Goal: Task Accomplishment & Management: Manage account settings

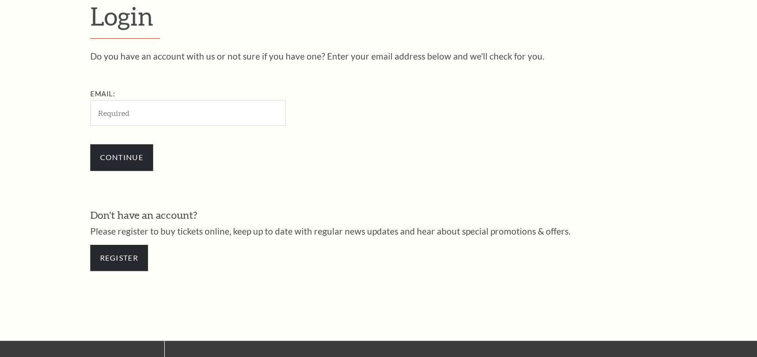
scroll to position [285, 0]
click at [143, 115] on input "Email:" at bounding box center [187, 113] width 195 height 26
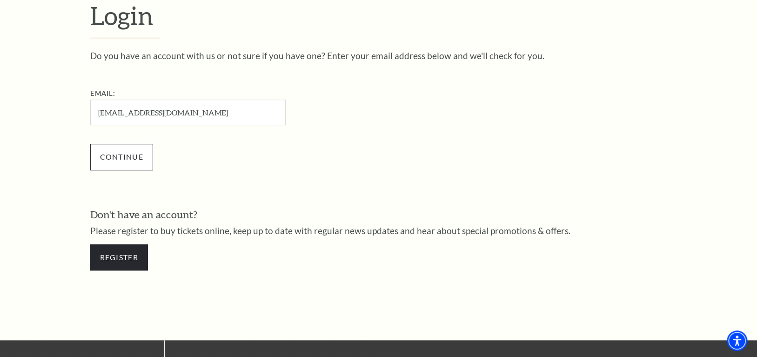
type input "[EMAIL_ADDRESS][DOMAIN_NAME]"
click at [129, 151] on input "Continue" at bounding box center [121, 157] width 63 height 26
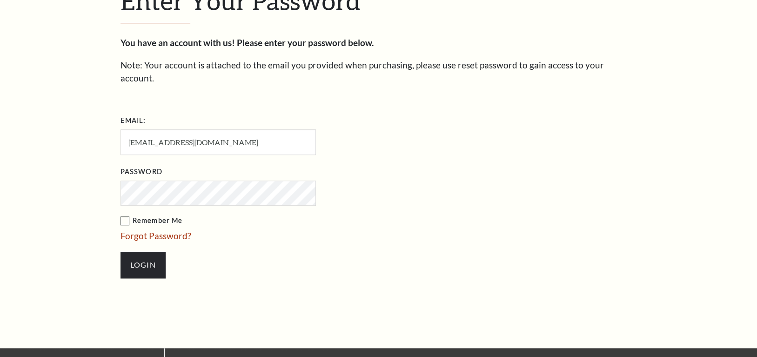
scroll to position [294, 0]
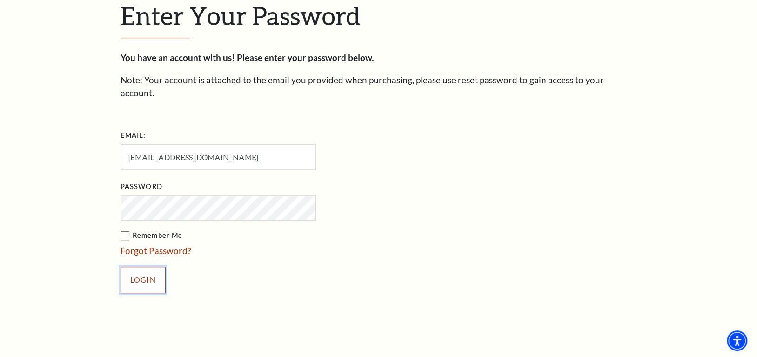
click at [134, 271] on input "Login" at bounding box center [142, 280] width 45 height 26
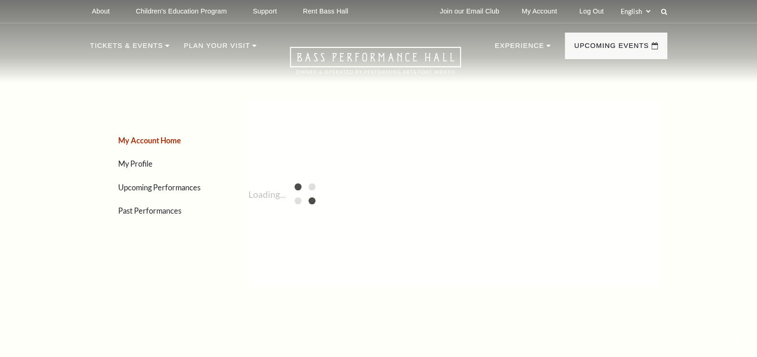
click at [147, 263] on div "My Account Home My Profile Upcoming Performances Past Performances" at bounding box center [151, 194] width 123 height 214
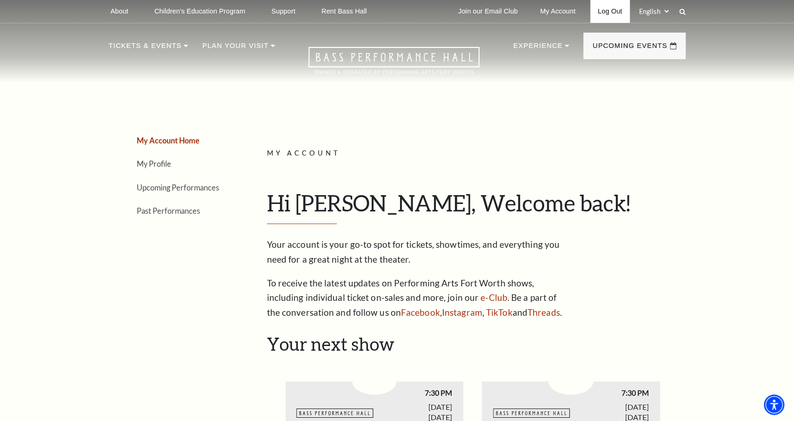
click at [603, 14] on link "Log Out" at bounding box center [609, 11] width 39 height 23
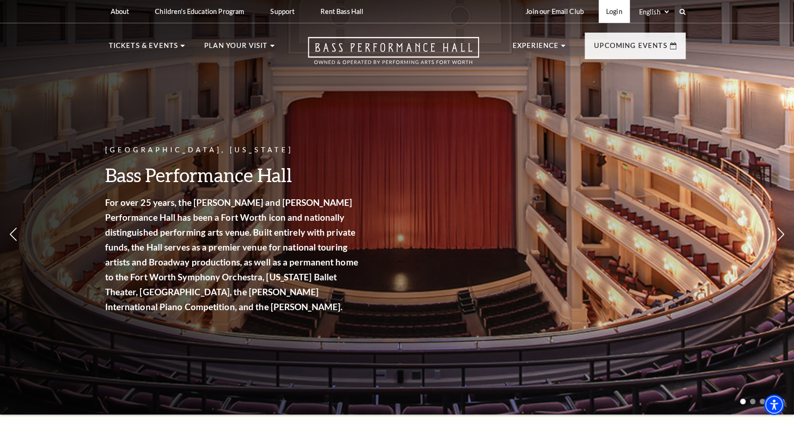
click at [607, 16] on link "Login" at bounding box center [614, 11] width 31 height 23
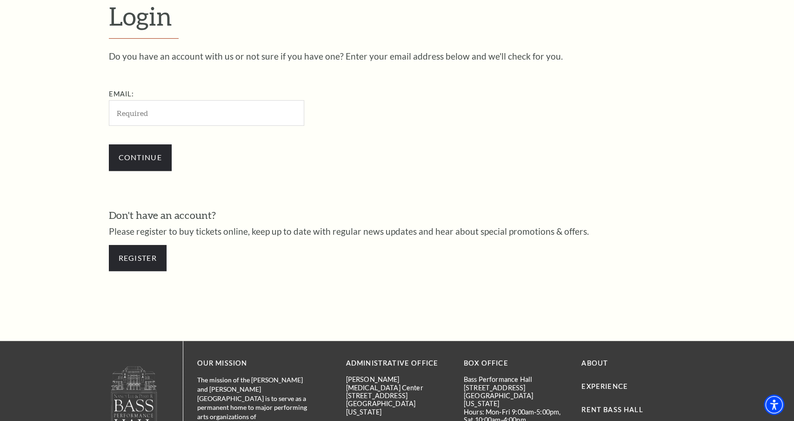
scroll to position [293, 0]
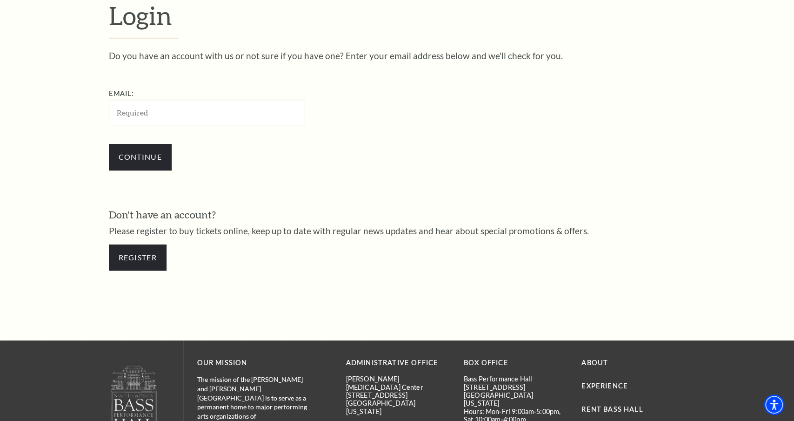
click at [149, 111] on input "Email:" at bounding box center [206, 113] width 195 height 26
type input "[EMAIL_ADDRESS][DOMAIN_NAME]"
click at [137, 154] on input "Continue" at bounding box center [140, 157] width 63 height 26
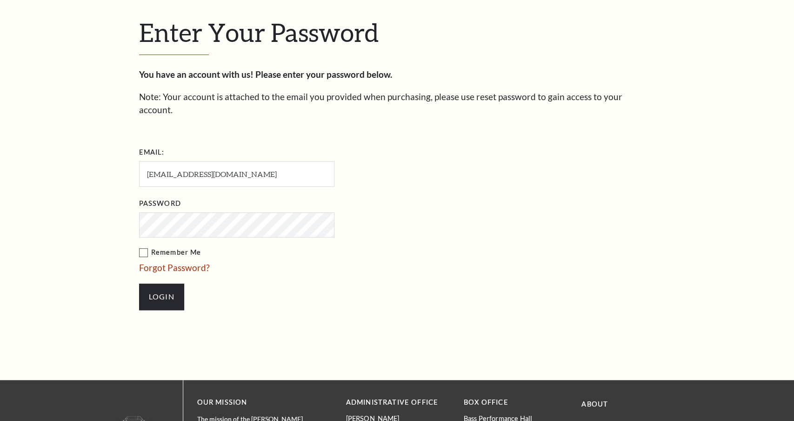
scroll to position [301, 0]
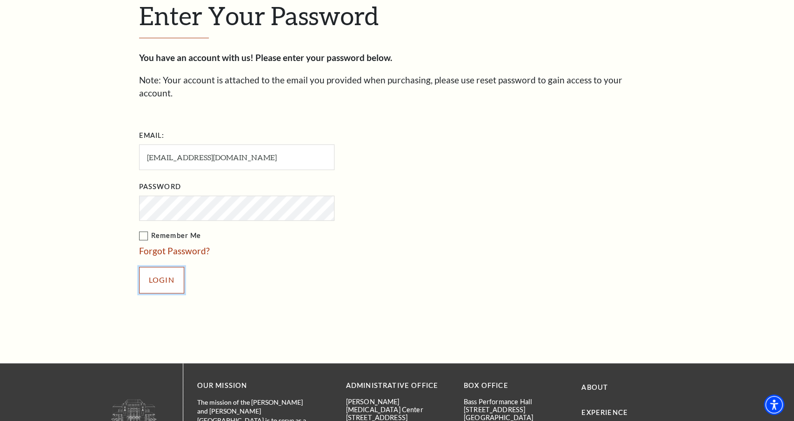
click at [163, 267] on input "Login" at bounding box center [161, 280] width 45 height 26
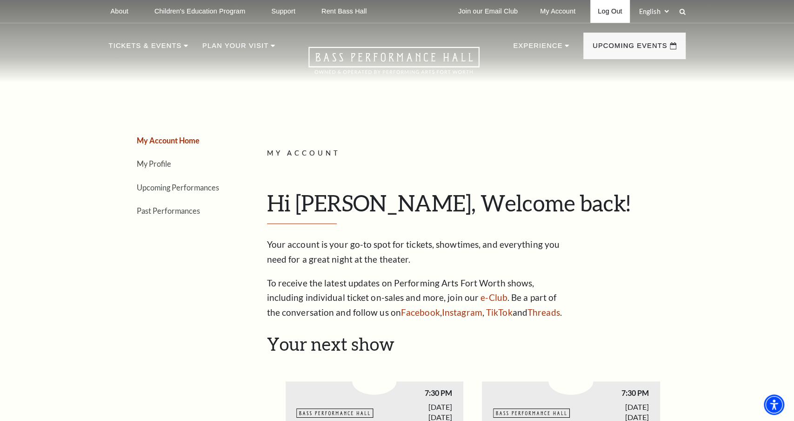
click at [602, 12] on link "Log Out" at bounding box center [609, 11] width 39 height 23
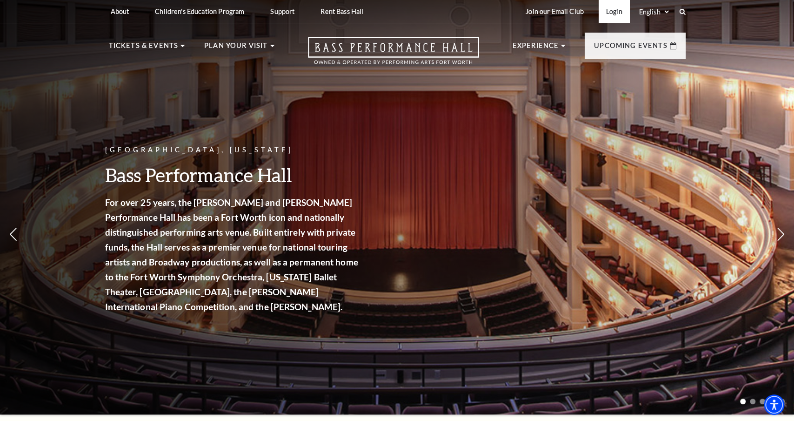
click at [607, 15] on link "Login" at bounding box center [614, 11] width 31 height 23
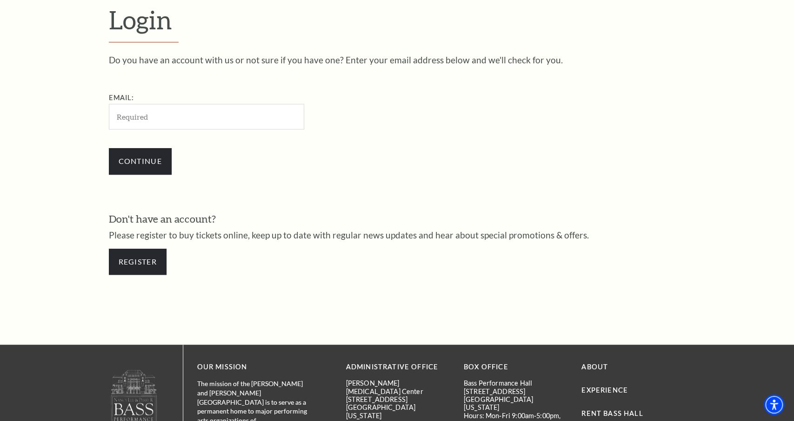
scroll to position [293, 0]
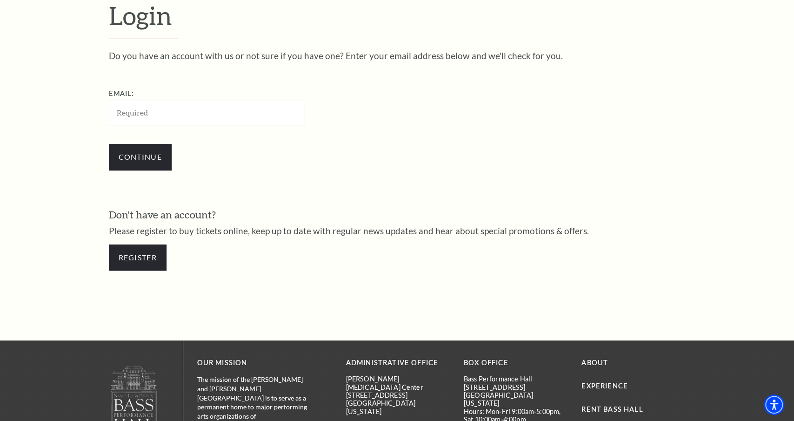
click at [160, 111] on input "Email:" at bounding box center [206, 113] width 195 height 26
click at [214, 116] on input "Email:" at bounding box center [206, 113] width 195 height 26
type input "[EMAIL_ADDRESS][DOMAIN_NAME]"
click at [148, 160] on input "Continue" at bounding box center [140, 157] width 63 height 26
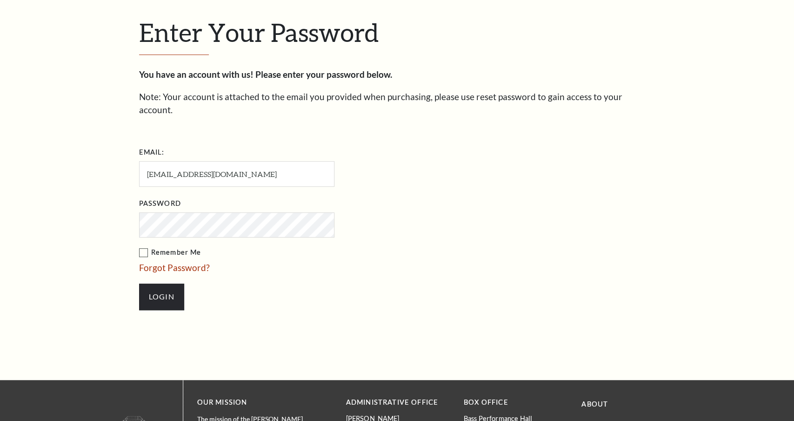
scroll to position [301, 0]
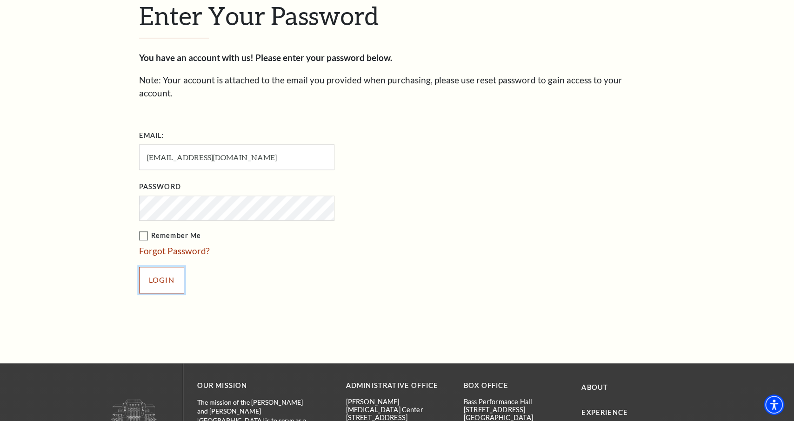
click at [164, 270] on input "Login" at bounding box center [161, 280] width 45 height 26
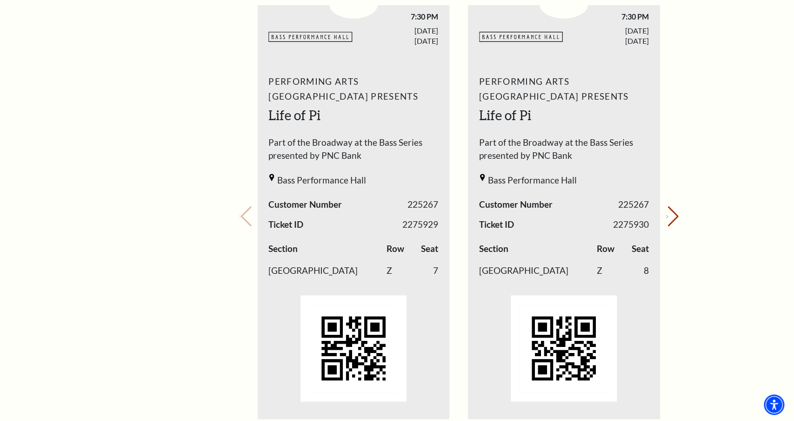
scroll to position [375, 0]
click at [668, 218] on icon "Next slide" at bounding box center [667, 217] width 2 height 3
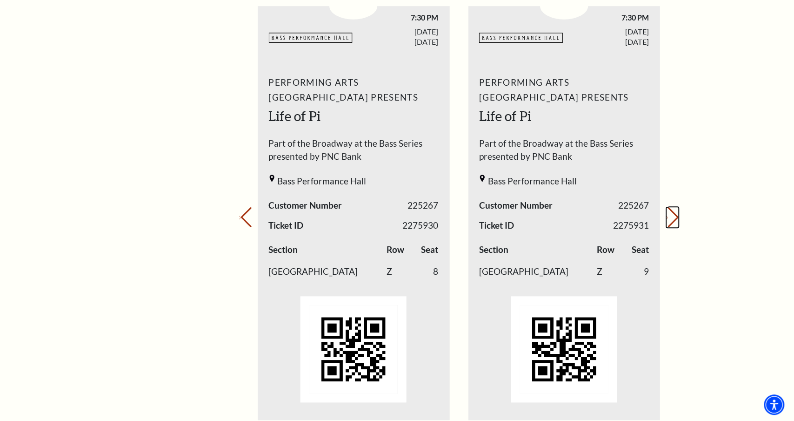
click at [668, 218] on icon "Next slide" at bounding box center [667, 217] width 2 height 3
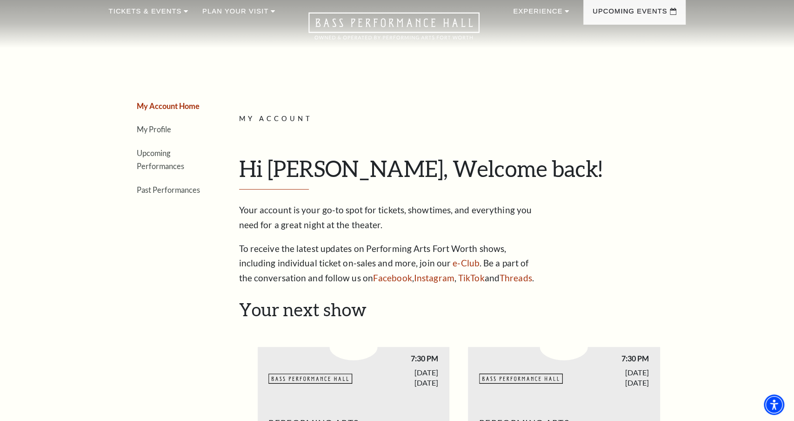
scroll to position [0, 0]
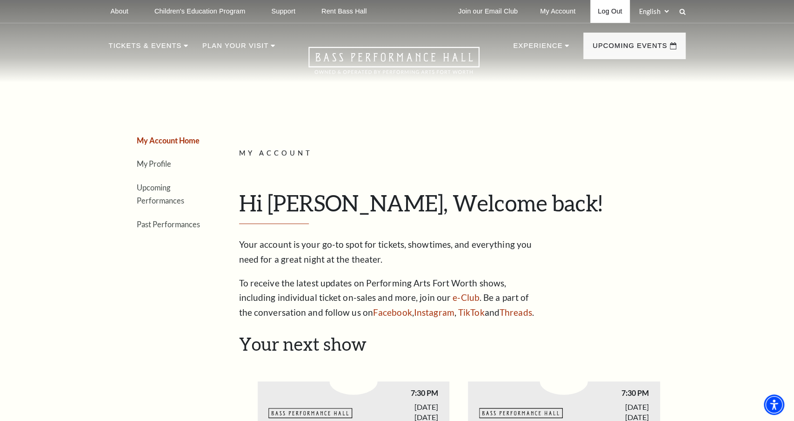
click at [606, 14] on link "Log Out" at bounding box center [609, 11] width 39 height 23
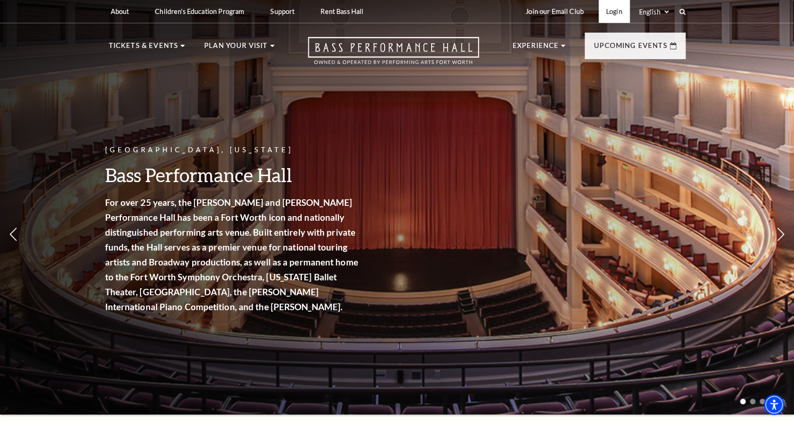
click at [614, 12] on link "Login" at bounding box center [614, 11] width 31 height 23
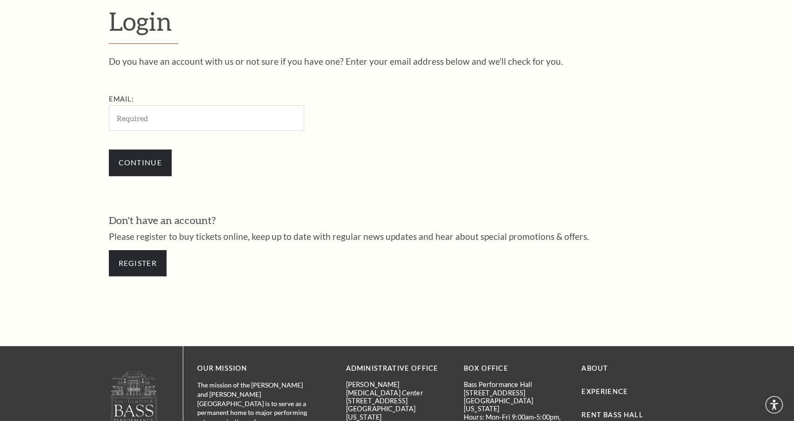
scroll to position [293, 0]
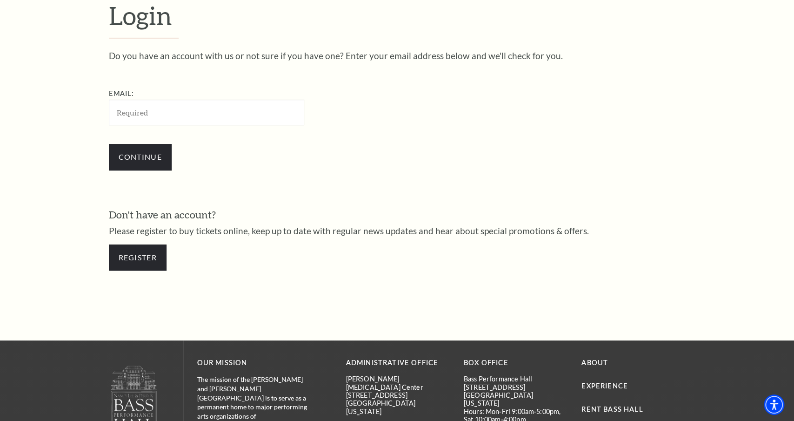
click at [150, 118] on input "Email:" at bounding box center [206, 113] width 195 height 26
type input "loricunning90@gmail.com"
click at [136, 155] on input "Continue" at bounding box center [140, 157] width 63 height 26
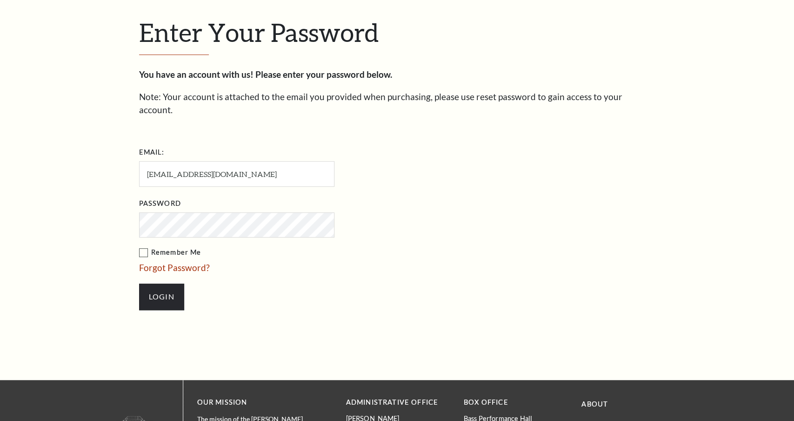
scroll to position [301, 0]
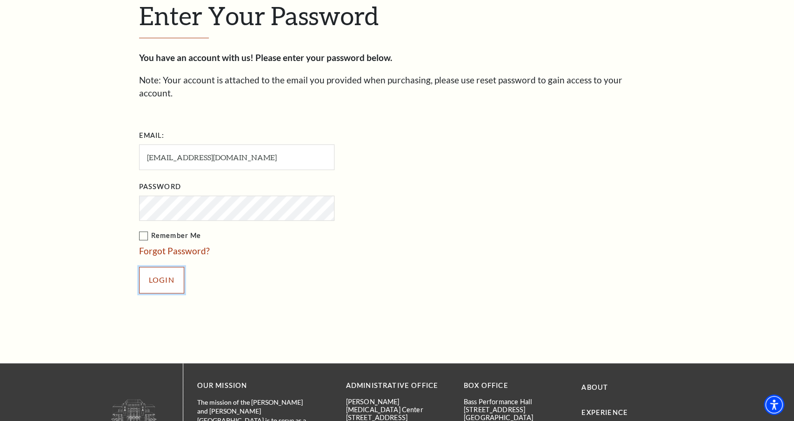
click at [173, 267] on input "Login" at bounding box center [161, 280] width 45 height 26
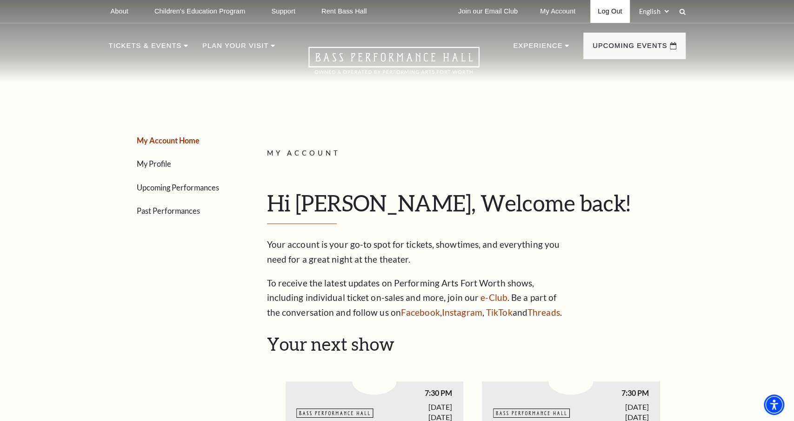
click at [603, 13] on link "Log Out" at bounding box center [609, 11] width 39 height 23
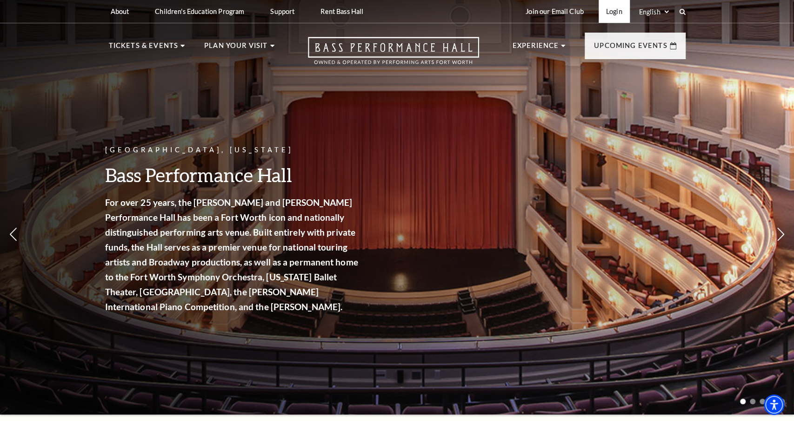
click at [612, 12] on link "Login" at bounding box center [614, 11] width 31 height 23
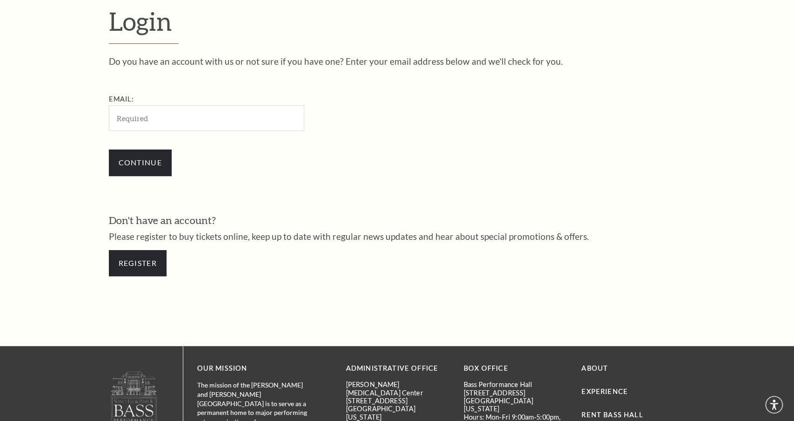
scroll to position [293, 0]
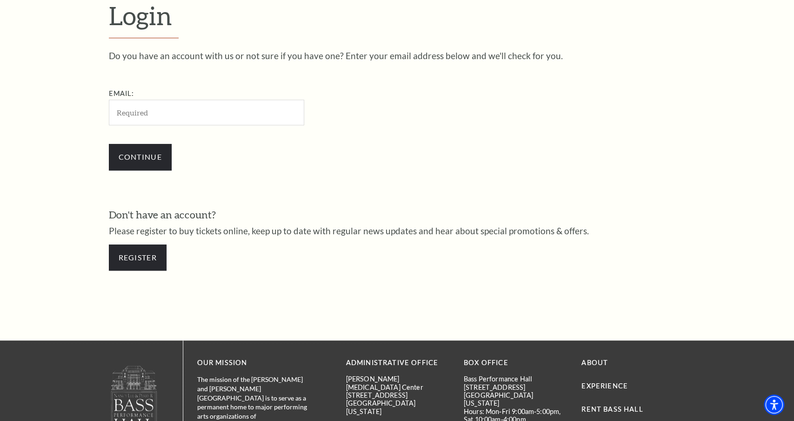
click at [146, 113] on input "Email:" at bounding box center [206, 113] width 195 height 26
type input "nora.morton@hotmail.com"
click at [130, 160] on input "Continue" at bounding box center [140, 157] width 63 height 26
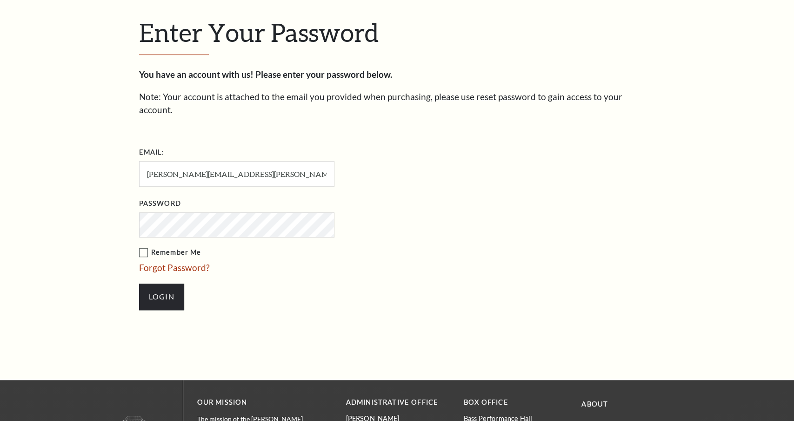
scroll to position [301, 0]
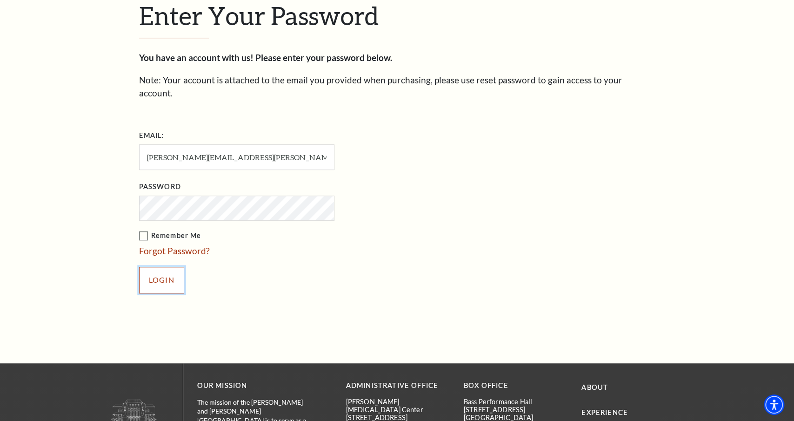
click at [160, 269] on input "Login" at bounding box center [161, 280] width 45 height 26
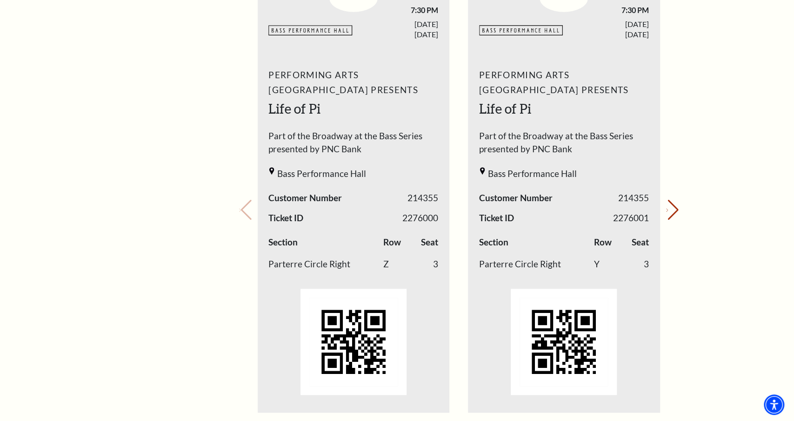
scroll to position [378, 0]
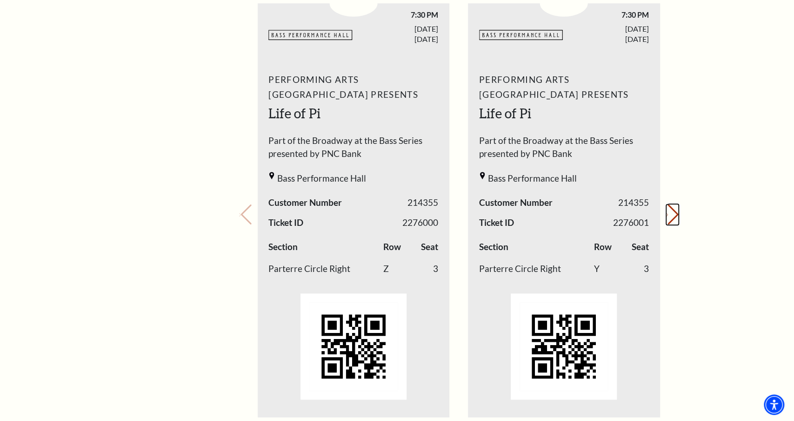
click at [668, 213] on icon "Next slide" at bounding box center [667, 214] width 2 height 3
click at [248, 210] on button "Previous slide." at bounding box center [245, 214] width 13 height 20
click at [673, 216] on button "Next slide." at bounding box center [672, 214] width 13 height 20
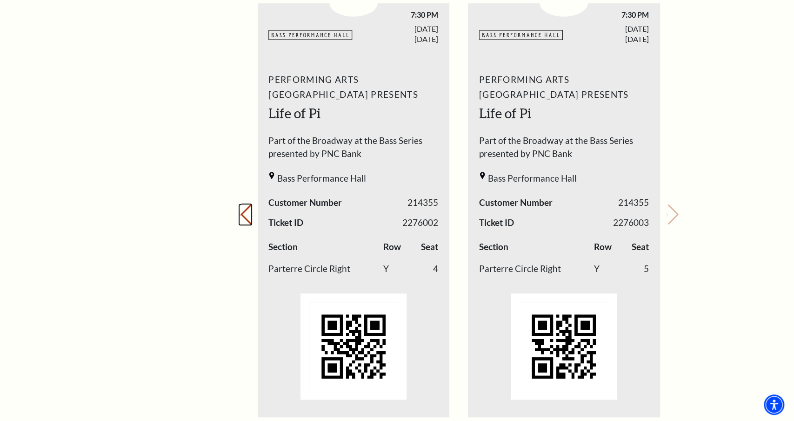
click at [248, 212] on button "Previous slide." at bounding box center [245, 214] width 13 height 20
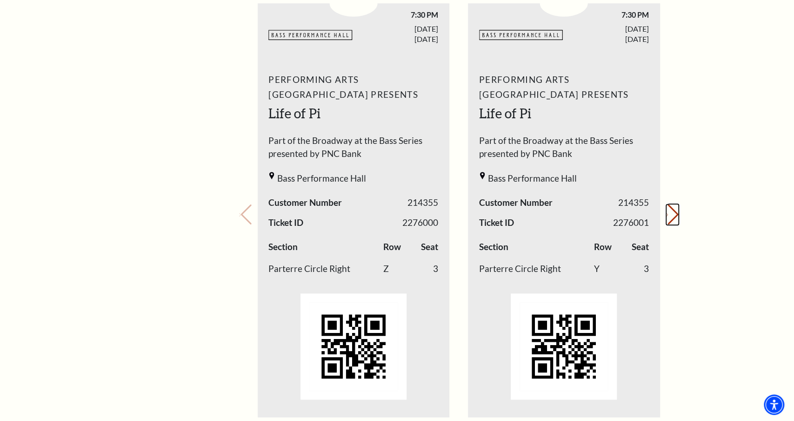
click at [668, 216] on icon "Next slide" at bounding box center [667, 214] width 2 height 3
click at [673, 218] on button "Next slide." at bounding box center [672, 214] width 13 height 20
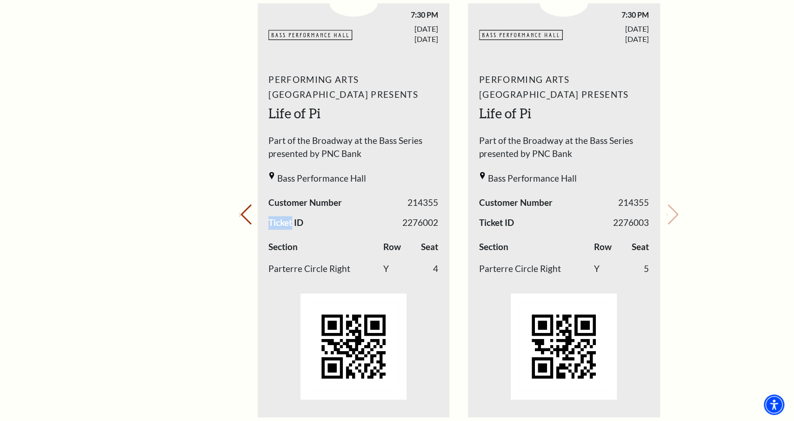
click at [673, 218] on div "Your next show Previous slide. Next slide." at bounding box center [459, 201] width 440 height 493
click at [241, 213] on icon "Previous slide" at bounding box center [240, 214] width 2 height 3
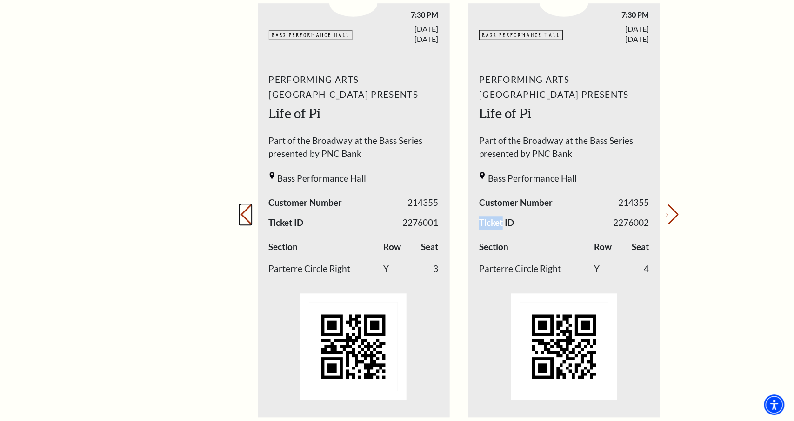
click at [241, 213] on icon "Previous slide" at bounding box center [240, 214] width 2 height 3
click at [668, 214] on icon "Next slide" at bounding box center [667, 214] width 2 height 3
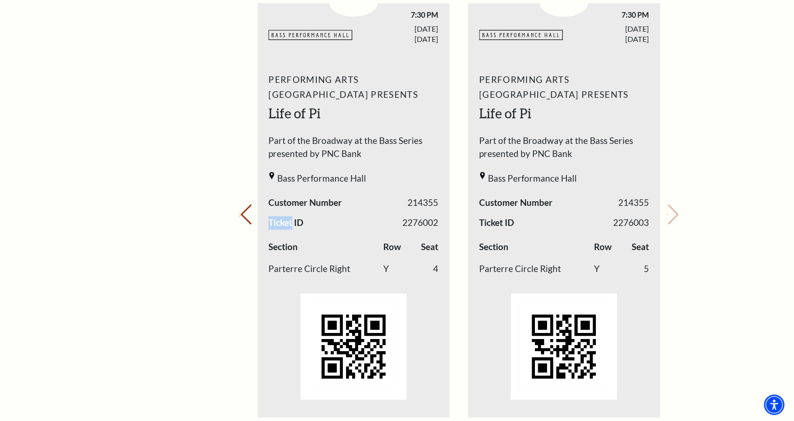
click at [329, 227] on div "Performing Arts Fort Worth Presents Life of Pi Part of the Broadway at the Bass…" at bounding box center [354, 239] width 192 height 347
click at [291, 222] on span "Ticket ID" at bounding box center [285, 222] width 35 height 13
click at [295, 223] on span "Ticket ID" at bounding box center [285, 222] width 35 height 13
click at [276, 227] on span "Ticket ID" at bounding box center [285, 222] width 35 height 13
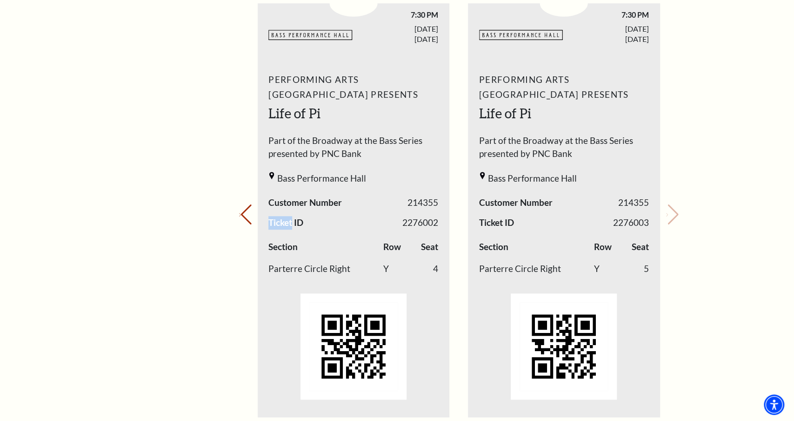
click at [277, 222] on span "Ticket ID" at bounding box center [285, 222] width 35 height 13
click at [251, 215] on button "Previous slide." at bounding box center [245, 214] width 13 height 20
click at [668, 216] on icon "Next slide" at bounding box center [667, 214] width 2 height 3
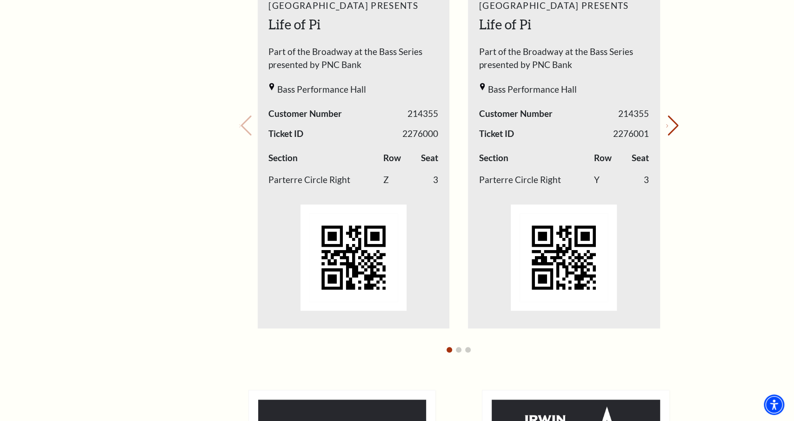
scroll to position [463, 0]
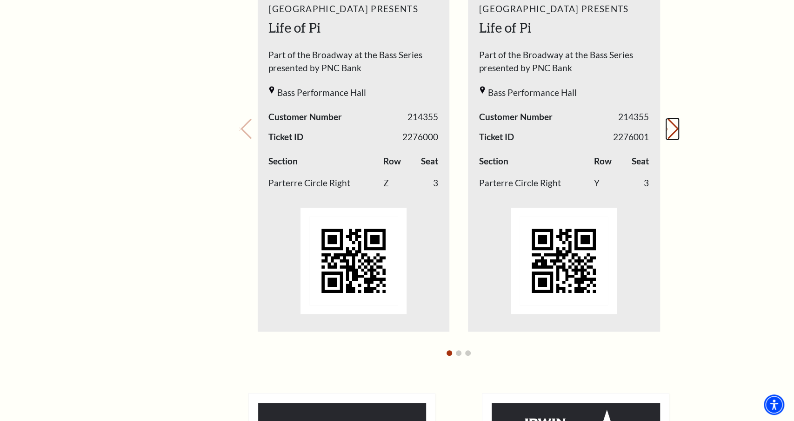
click at [672, 128] on button "Next slide." at bounding box center [672, 129] width 13 height 20
click at [668, 128] on icon "Next slide" at bounding box center [667, 128] width 2 height 3
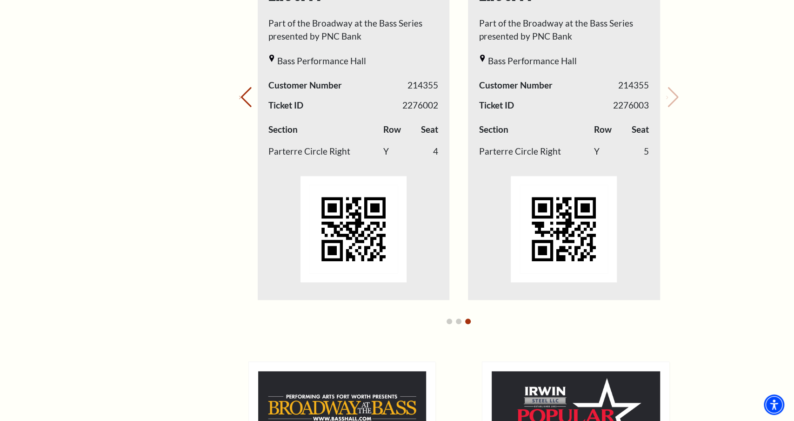
scroll to position [615, 0]
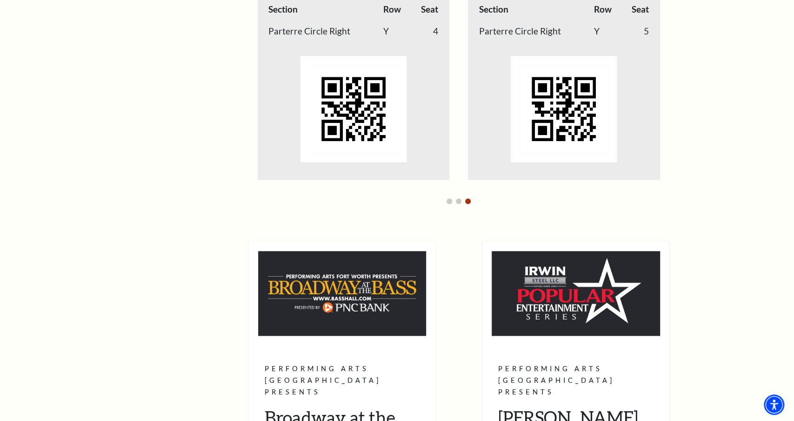
click at [775, 68] on div "My Account Home My Profile Upcoming Performances Past Performances Loading... M…" at bounding box center [397, 72] width 794 height 1320
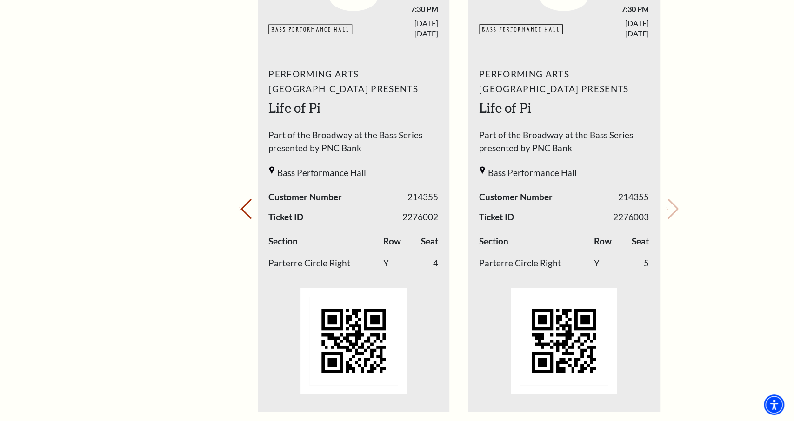
scroll to position [0, 0]
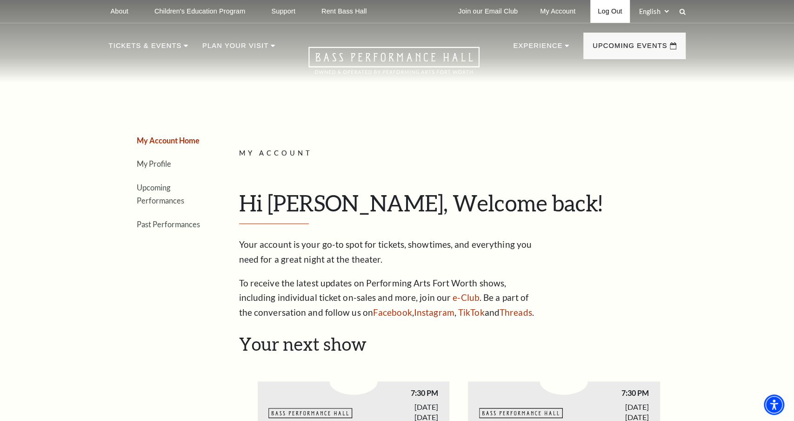
click at [607, 14] on link "Log Out" at bounding box center [609, 11] width 39 height 23
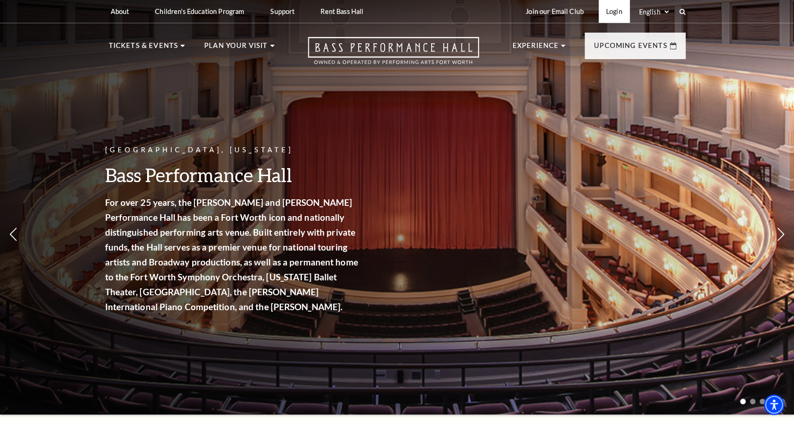
click at [609, 9] on link "Login" at bounding box center [614, 11] width 31 height 23
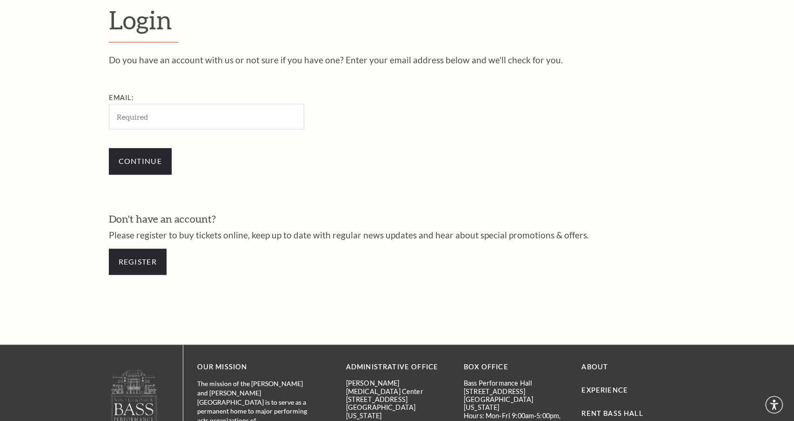
scroll to position [293, 0]
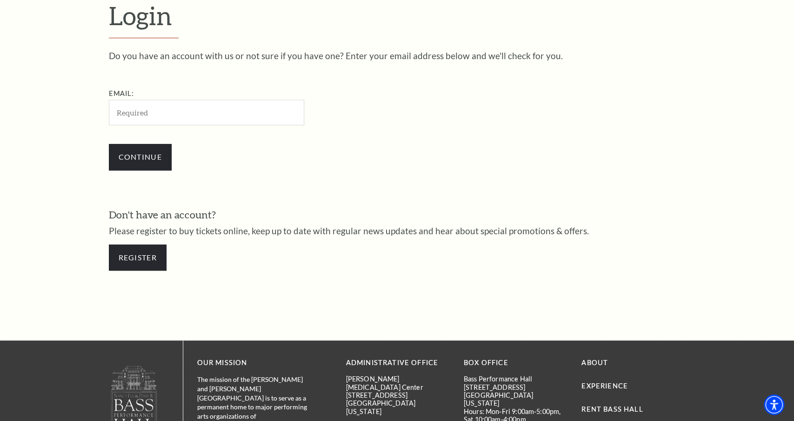
click at [271, 116] on input "Email:" at bounding box center [206, 113] width 195 height 26
click at [248, 112] on input "Email:" at bounding box center [206, 113] width 195 height 26
type input "[EMAIL_ADDRESS][DOMAIN_NAME]"
click at [151, 158] on input "Continue" at bounding box center [140, 157] width 63 height 26
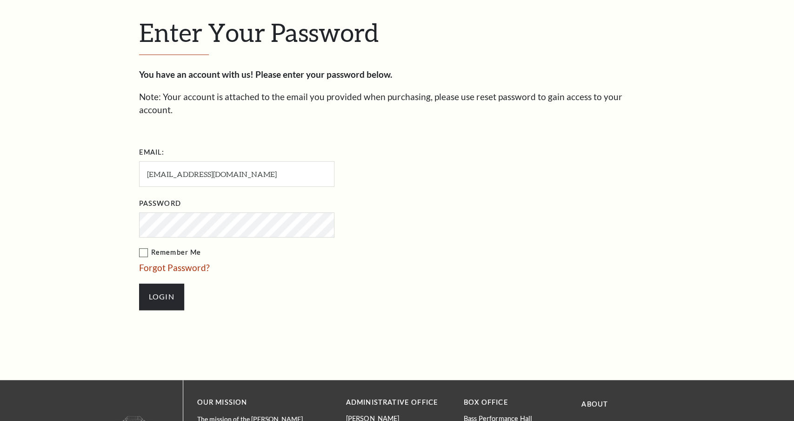
scroll to position [301, 0]
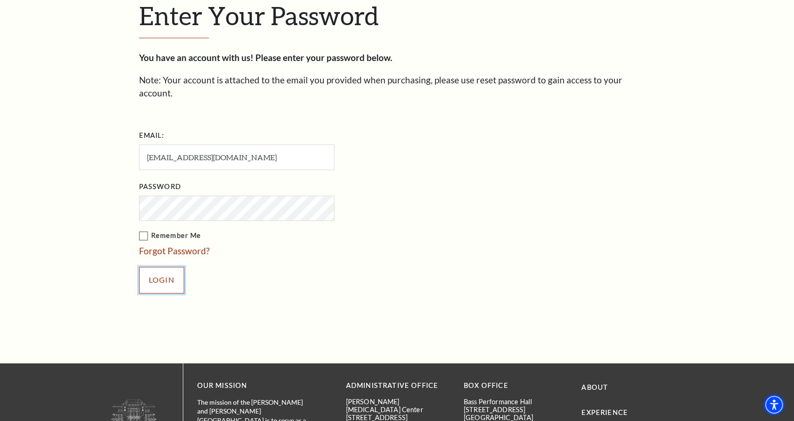
click at [156, 267] on input "Login" at bounding box center [161, 280] width 45 height 26
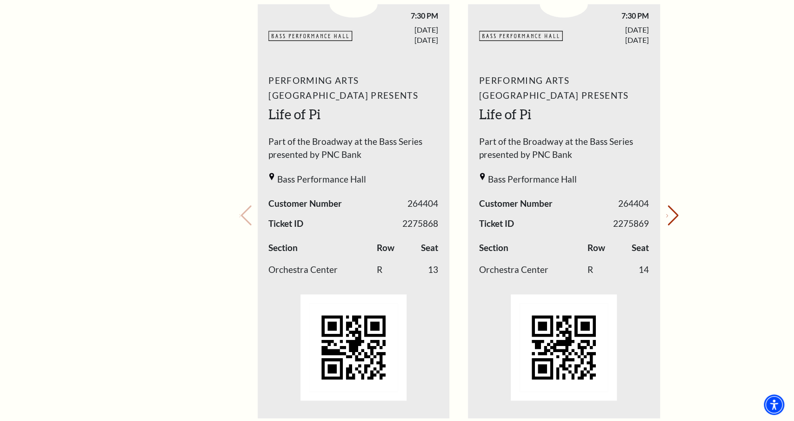
scroll to position [378, 0]
click at [668, 214] on icon "Next slide" at bounding box center [667, 214] width 2 height 3
click at [469, 3] on div "BASSHALL LOGO 7:30 PM SATURDAY SEP. 27, 2025" at bounding box center [564, 26] width 192 height 47
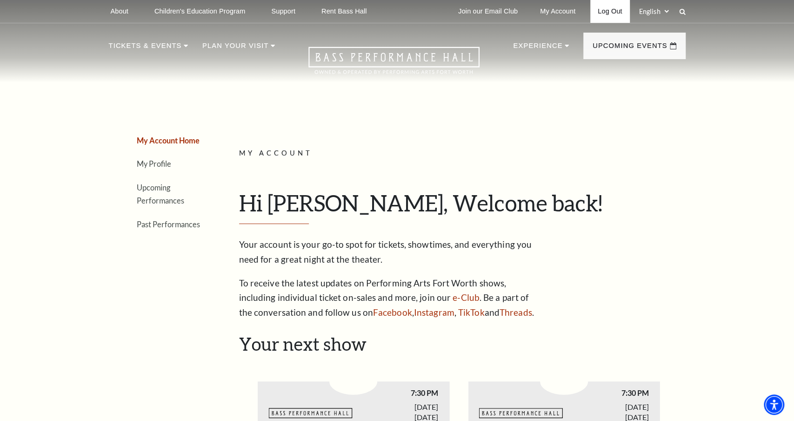
click at [610, 18] on link "Log Out" at bounding box center [609, 11] width 39 height 23
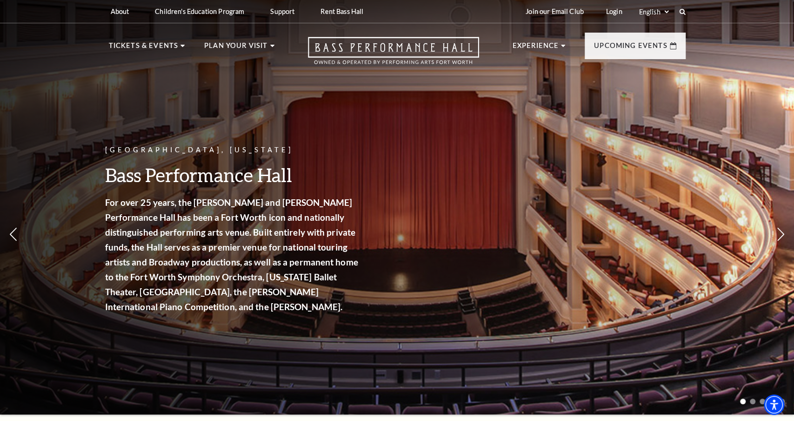
click at [610, 18] on link "Login" at bounding box center [614, 11] width 31 height 23
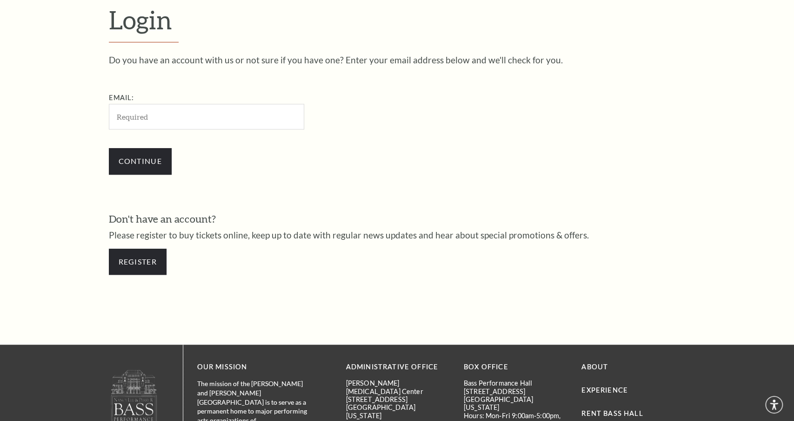
scroll to position [293, 0]
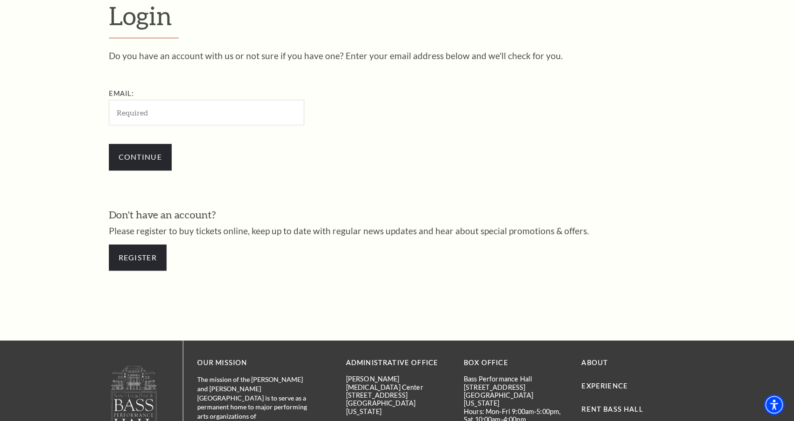
click at [152, 119] on input "Email:" at bounding box center [206, 113] width 195 height 26
type input "[EMAIL_ADDRESS][DOMAIN_NAME]"
click at [146, 150] on input "Continue" at bounding box center [140, 157] width 63 height 26
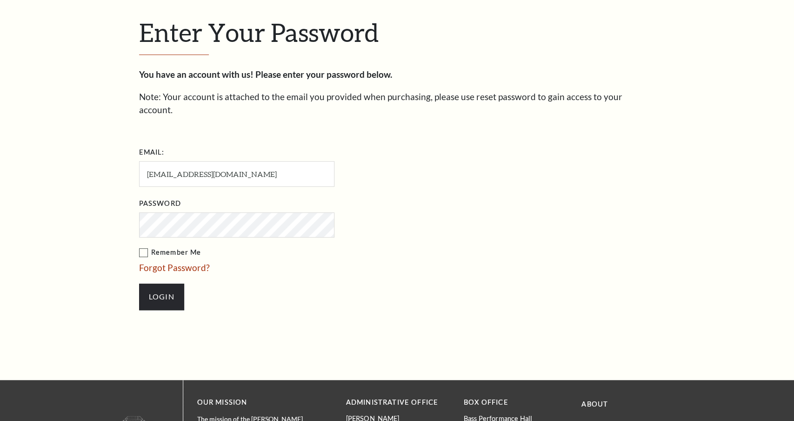
scroll to position [301, 0]
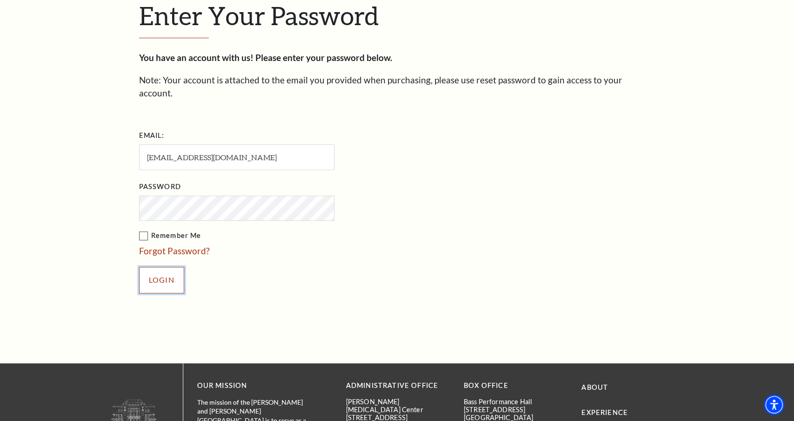
click at [163, 272] on input "Login" at bounding box center [161, 280] width 45 height 26
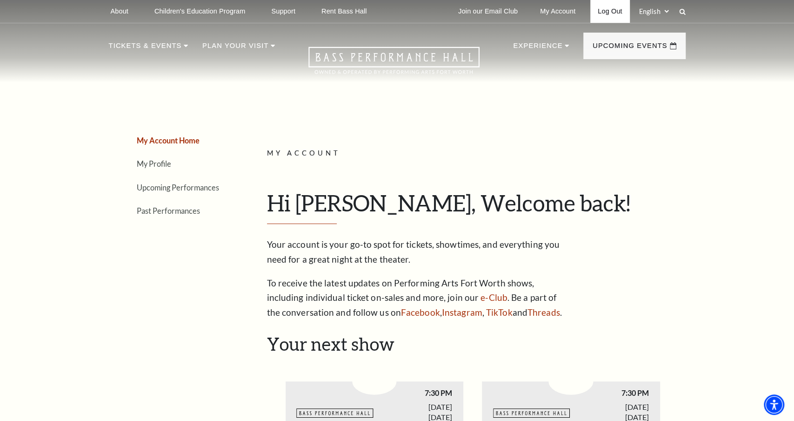
click at [606, 13] on link "Log Out" at bounding box center [609, 11] width 39 height 23
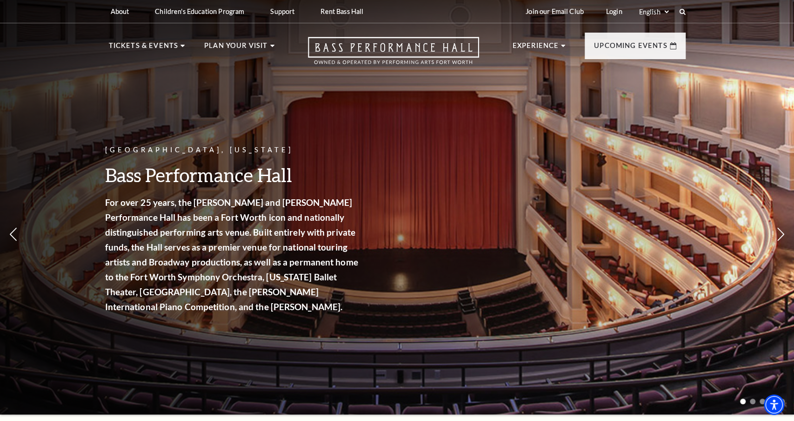
click at [606, 13] on link "Login" at bounding box center [614, 11] width 31 height 23
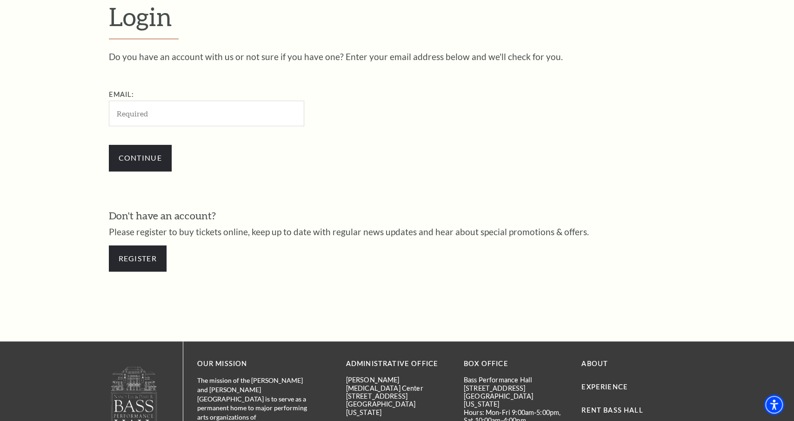
scroll to position [293, 0]
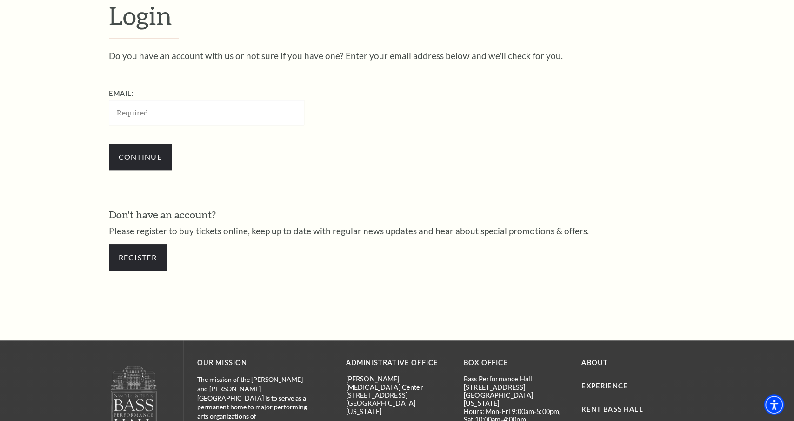
click at [232, 113] on input "Email:" at bounding box center [206, 113] width 195 height 26
type input "adampenn698@hotmail.com"
click at [150, 158] on input "Continue" at bounding box center [140, 157] width 63 height 26
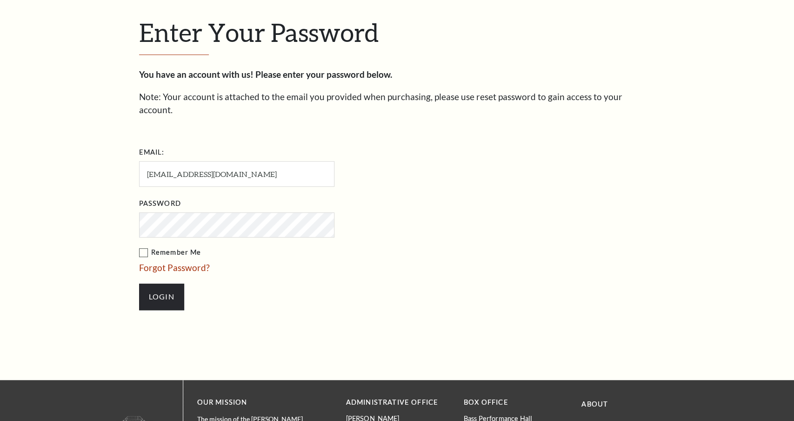
scroll to position [301, 0]
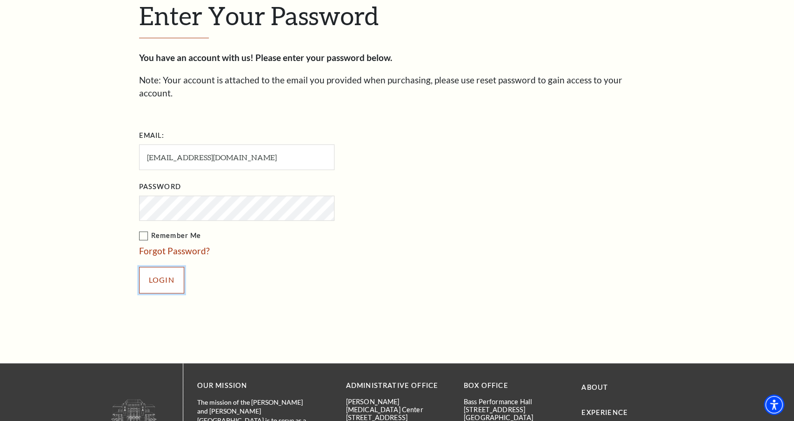
click at [153, 276] on input "Login" at bounding box center [161, 280] width 45 height 26
click at [160, 267] on input "Login" at bounding box center [161, 280] width 45 height 26
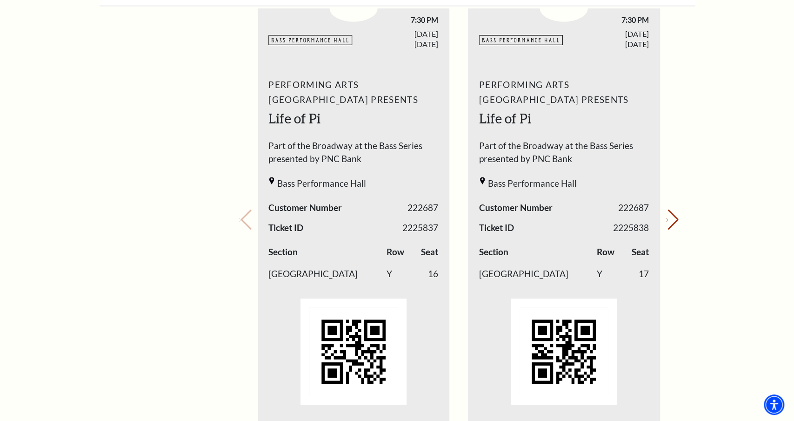
scroll to position [376, 0]
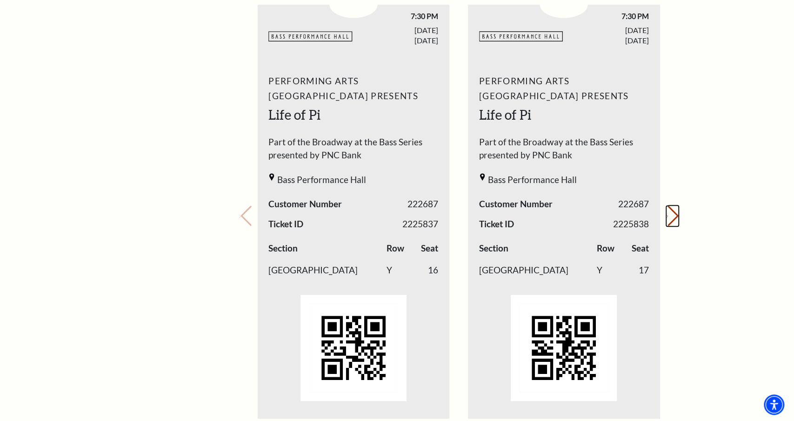
click at [672, 218] on button "Next slide." at bounding box center [672, 216] width 13 height 20
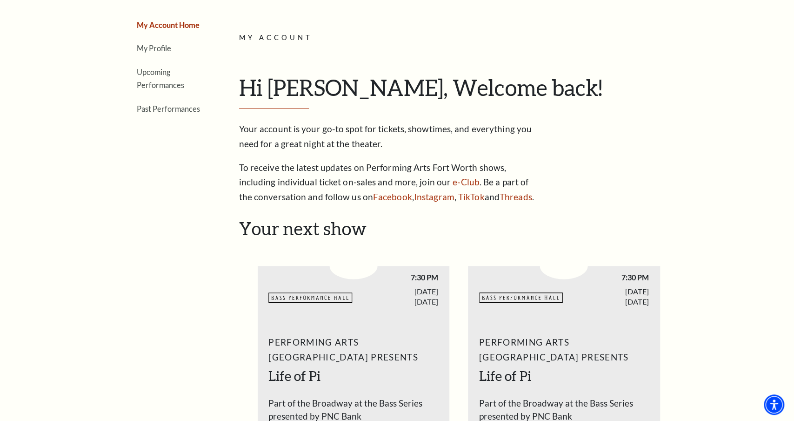
scroll to position [0, 0]
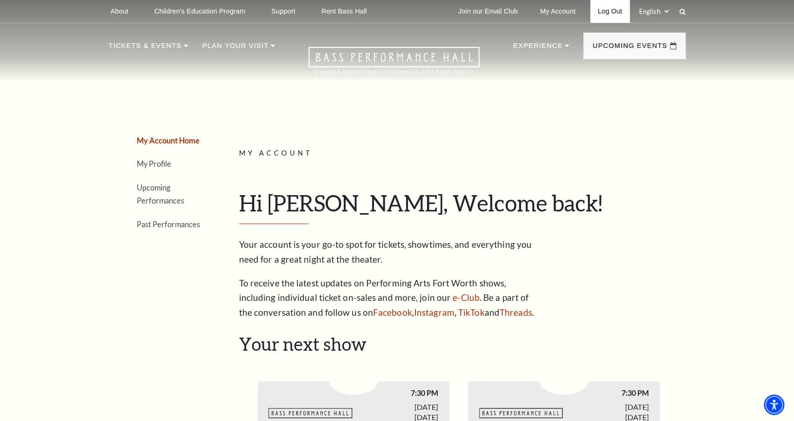
click at [598, 10] on link "Log Out" at bounding box center [609, 11] width 39 height 23
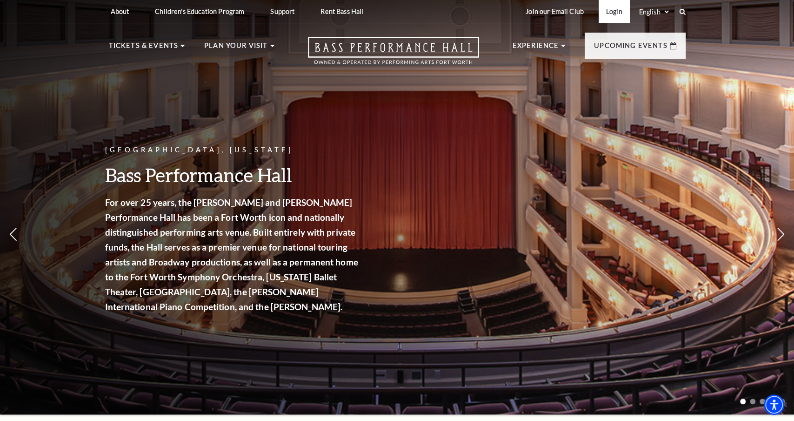
click at [612, 16] on link "Login" at bounding box center [614, 11] width 31 height 23
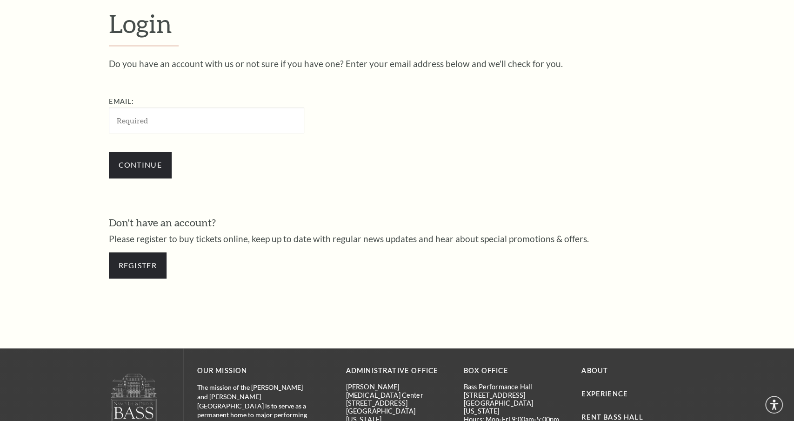
scroll to position [293, 0]
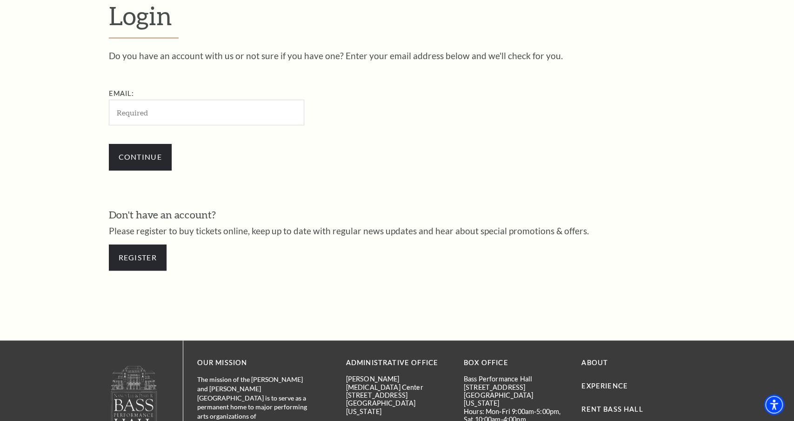
click at [255, 120] on input "Email:" at bounding box center [206, 113] width 195 height 26
type input "[EMAIL_ADDRESS][DOMAIN_NAME]"
click at [128, 162] on input "Continue" at bounding box center [140, 157] width 63 height 26
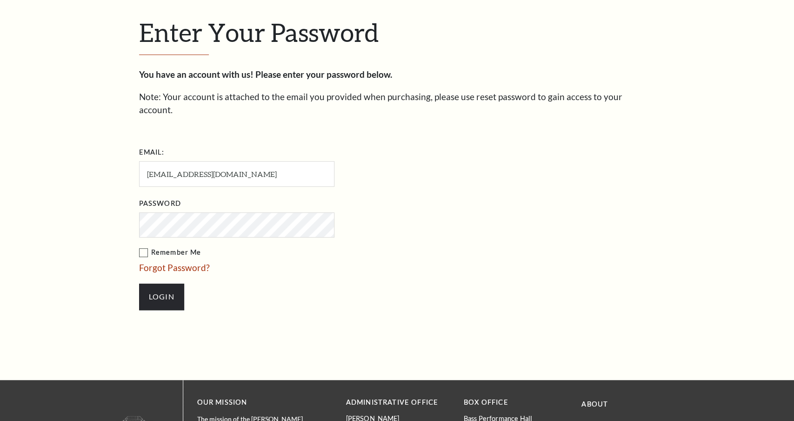
scroll to position [301, 0]
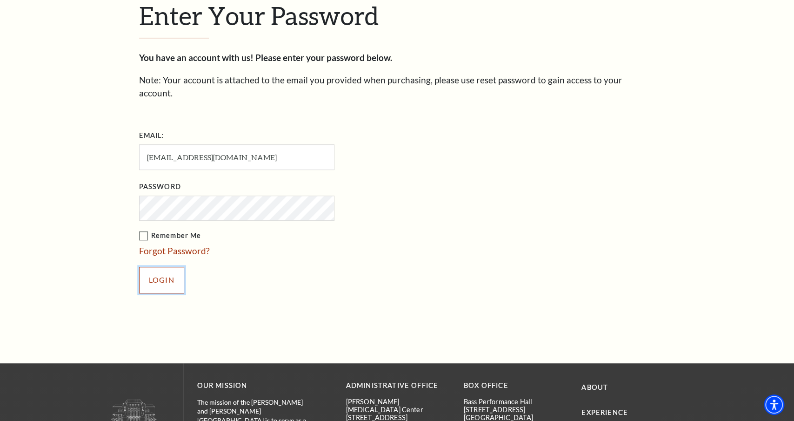
click at [167, 268] on input "Login" at bounding box center [161, 280] width 45 height 26
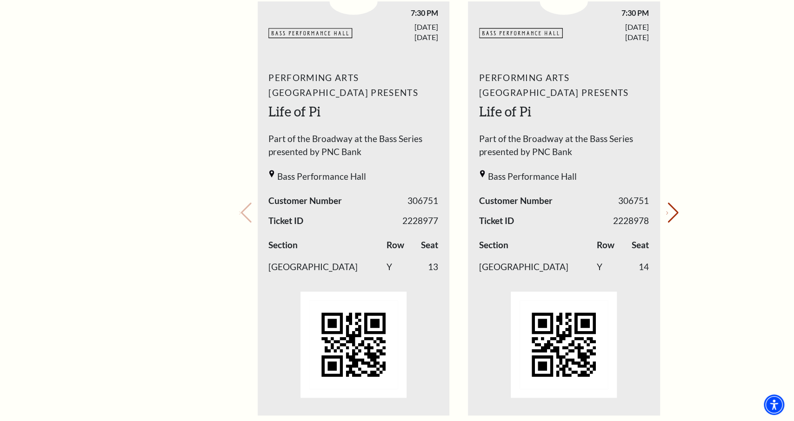
scroll to position [378, 0]
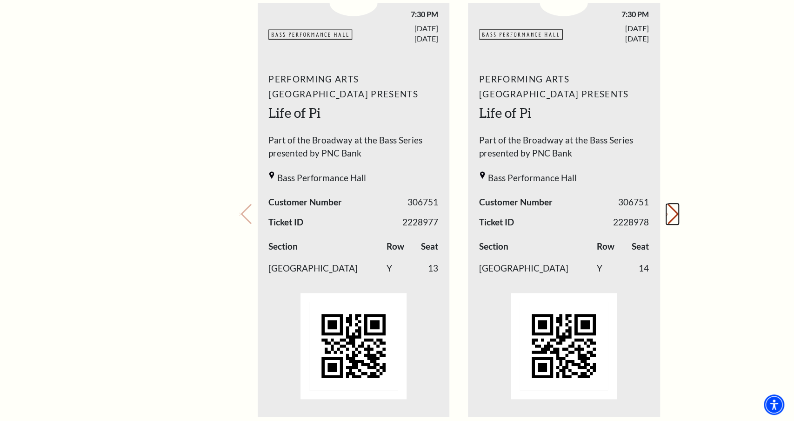
click at [675, 214] on button "Next slide." at bounding box center [672, 214] width 13 height 20
click at [675, 214] on div "Your next show Previous slide. Next slide." at bounding box center [459, 201] width 440 height 493
click at [564, 237] on div "Performing Arts Fort Worth Presents Life of Pi Part of the Broadway at the Bass…" at bounding box center [564, 238] width 192 height 347
click at [554, 285] on div "Performing Arts Fort Worth Presents Life of Pi Part of the Broadway at the Bass…" at bounding box center [564, 238] width 192 height 347
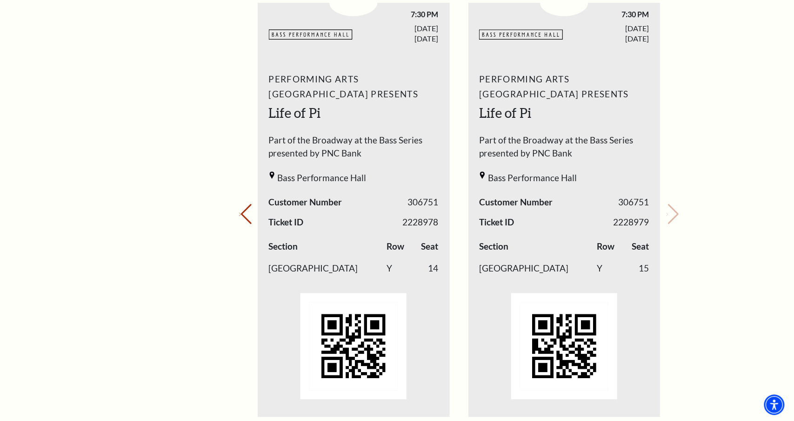
click at [732, 247] on div "My Account Home My Profile Upcoming Performances Past Performances Loading... M…" at bounding box center [397, 308] width 794 height 1320
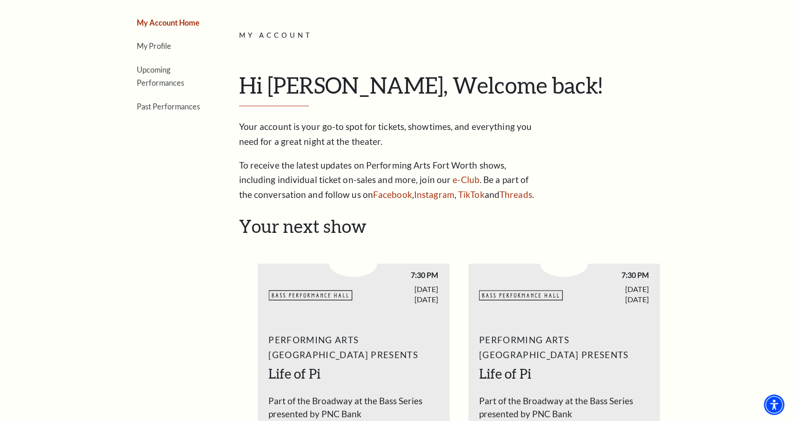
scroll to position [0, 0]
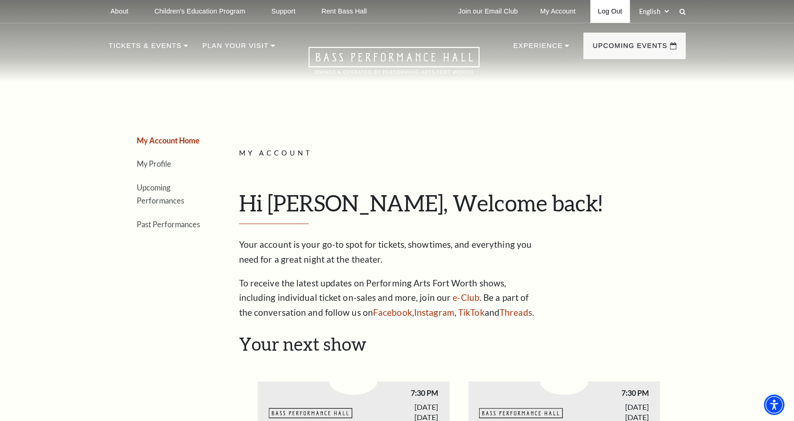
click at [606, 16] on link "Log Out" at bounding box center [609, 11] width 39 height 23
